Goal: Communication & Community: Ask a question

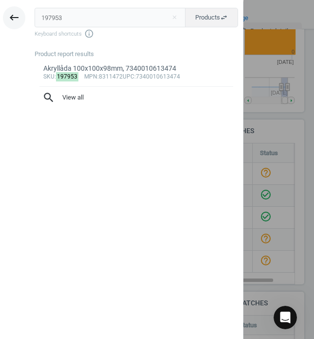
drag, startPoint x: 83, startPoint y: 21, endPoint x: 18, endPoint y: 21, distance: 64.8
click at [18, 21] on div "keyboard_backspace 197953 close Products swap_horiz Keyboard shortcuts info_out…" at bounding box center [122, 170] width 244 height 339
type input "870600"
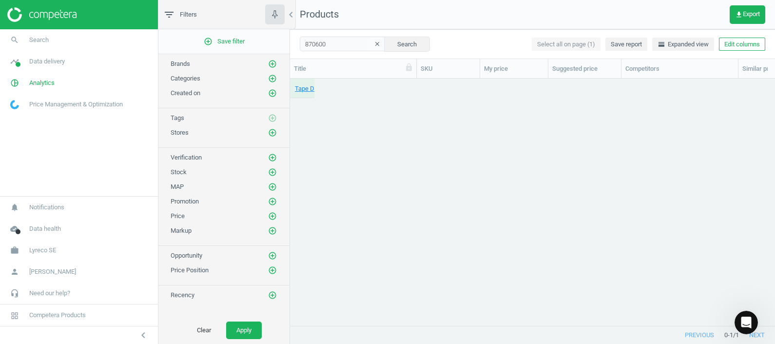
scroll to position [228, 475]
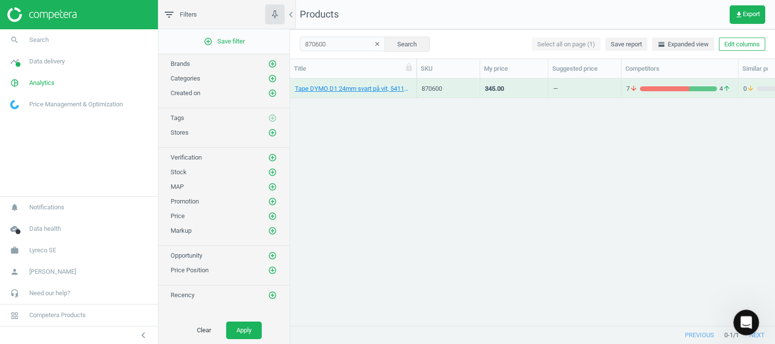
click at [314, 323] on html at bounding box center [744, 320] width 23 height 23
click at [314, 321] on icon "Open Intercom Messenger" at bounding box center [745, 321] width 16 height 16
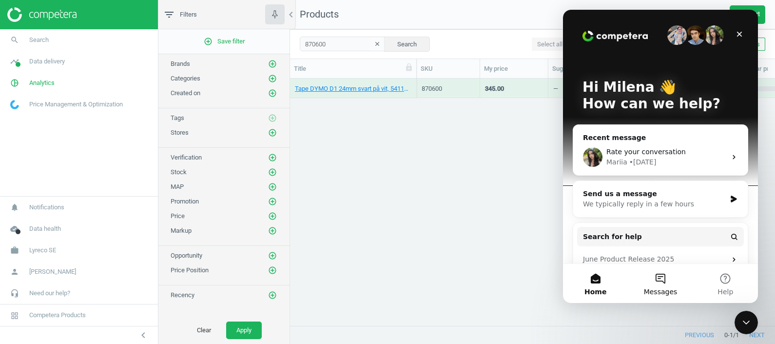
click at [314, 277] on button "Messages" at bounding box center [660, 283] width 65 height 39
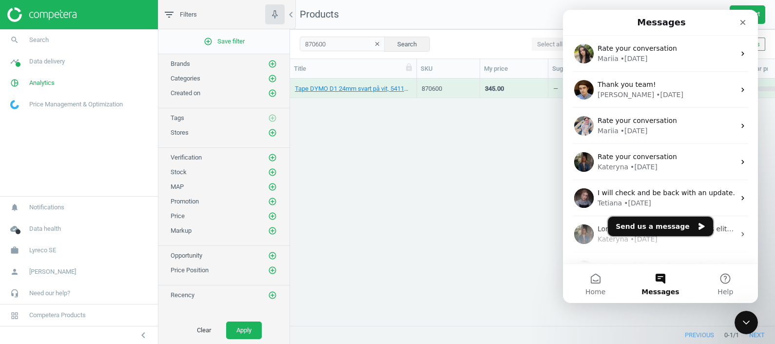
click at [314, 229] on button "Send us a message" at bounding box center [660, 226] width 105 height 20
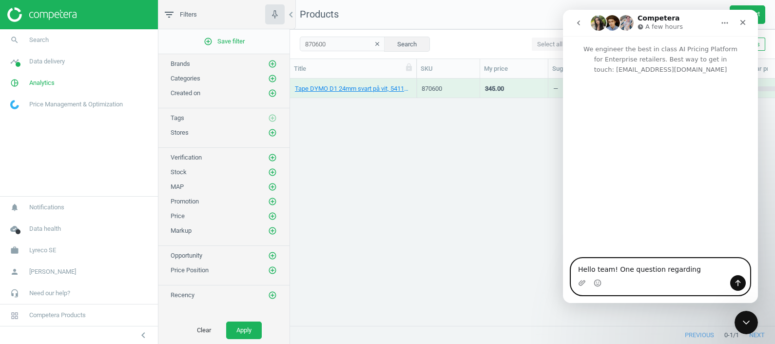
click at [314, 263] on textarea "Hello team! One question regarding" at bounding box center [660, 266] width 178 height 17
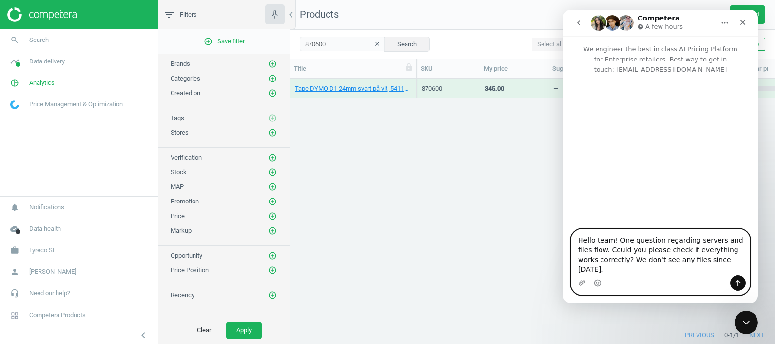
click at [314, 249] on textarea "Hello team! One question regarding servers and files flow. Could you please che…" at bounding box center [660, 252] width 178 height 46
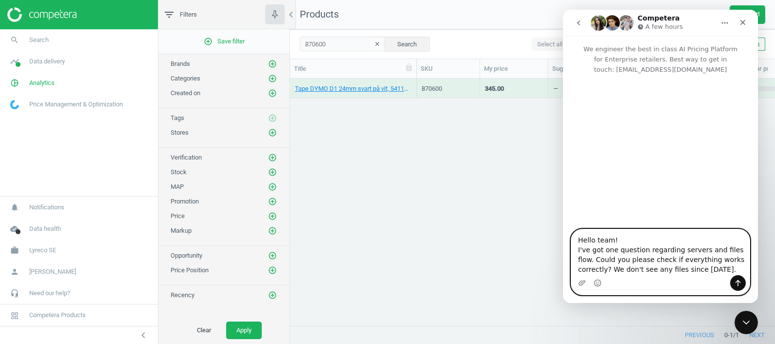
click at [314, 266] on textarea "Hello team! I've got one question regarding servers and files flow. Could you p…" at bounding box center [660, 252] width 178 height 46
click at [314, 253] on textarea "Hello team! I've got one question regarding servers and files flow. Could you p…" at bounding box center [660, 252] width 178 height 46
click at [314, 274] on textarea "Hello team! I've got one question regarding servers and files flow. Could you p…" at bounding box center [660, 252] width 178 height 46
click at [314, 270] on textarea "Hello team! I've got one question regarding servers and files flow. Could you p…" at bounding box center [660, 252] width 178 height 46
type textarea "Hello team! I've got one question regarding servers and files flow. Could you p…"
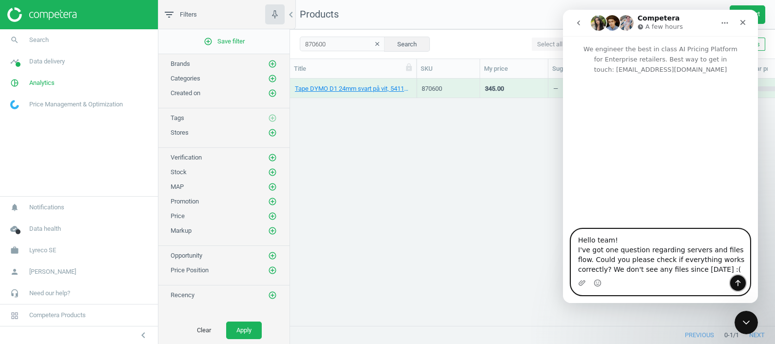
click at [314, 282] on button "Send a message…" at bounding box center [738, 283] width 16 height 16
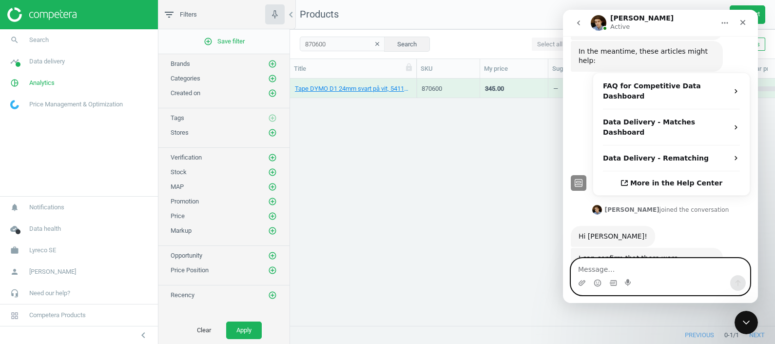
scroll to position [188, 0]
click at [314, 269] on textarea "Message…" at bounding box center [660, 266] width 178 height 17
type textarea "Perfect, thank you!"
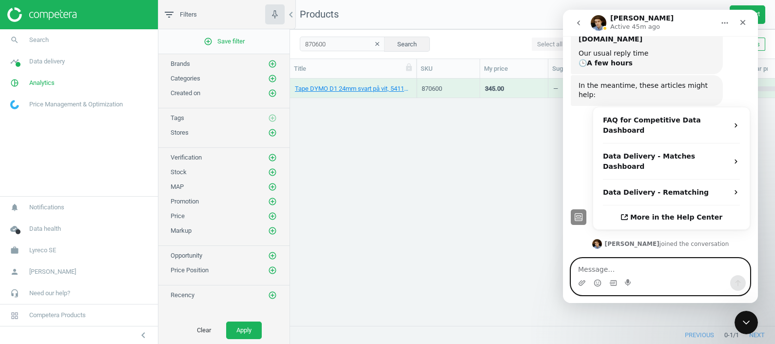
scroll to position [217, 0]
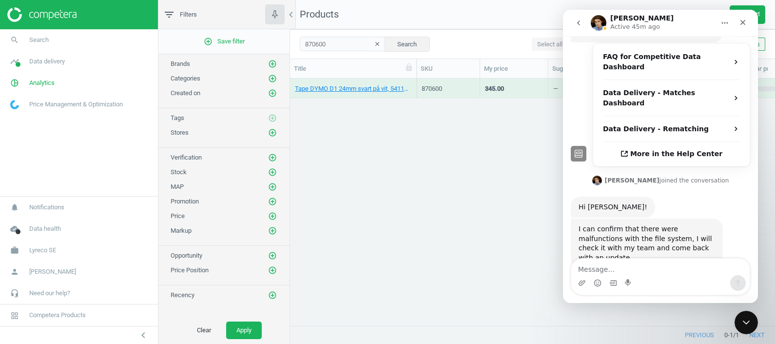
click at [314, 23] on button "go back" at bounding box center [578, 23] width 19 height 19
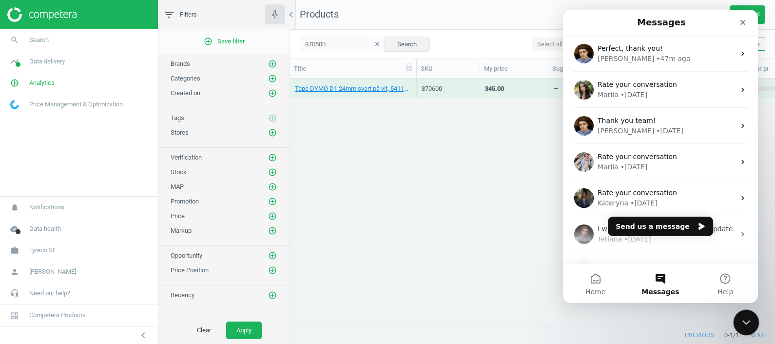
click at [314, 311] on div "Close Intercom Messenger" at bounding box center [744, 320] width 23 height 23
